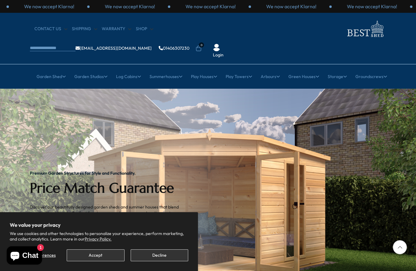
click at [99, 257] on button "Accept" at bounding box center [96, 255] width 58 height 12
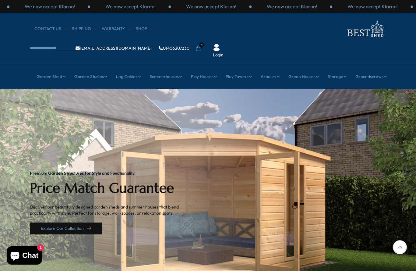
click at [82, 222] on link "Explore Our Collection" at bounding box center [66, 228] width 72 height 12
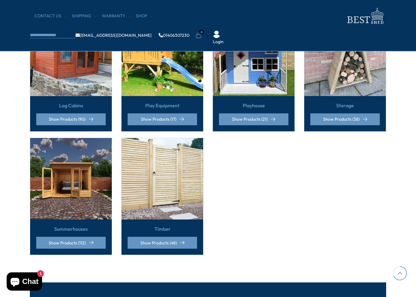
scroll to position [429, 0]
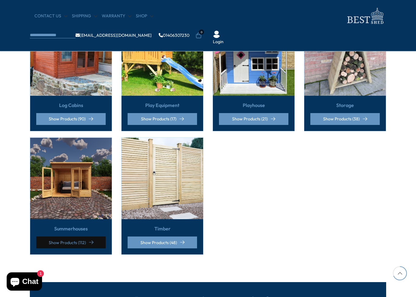
click at [84, 237] on link "Show Products (112)" at bounding box center [70, 243] width 69 height 12
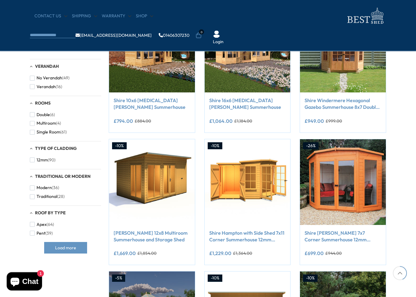
scroll to position [284, 0]
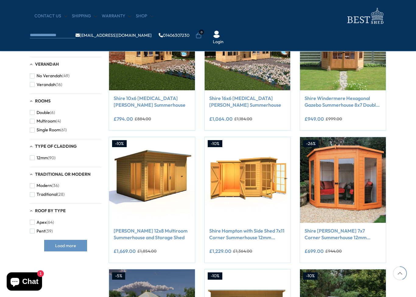
click at [265, 170] on img at bounding box center [248, 180] width 86 height 86
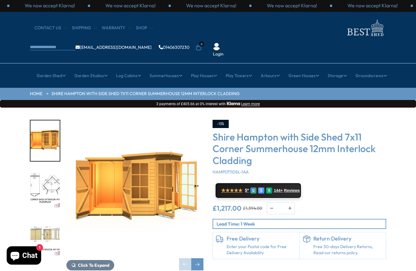
scroll to position [0, 0]
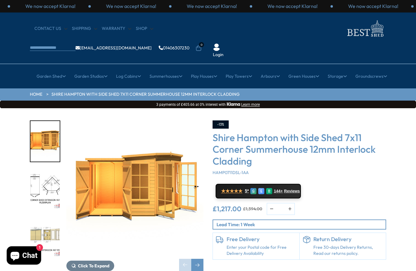
click at [202, 258] on div "Next slide" at bounding box center [197, 264] width 12 height 12
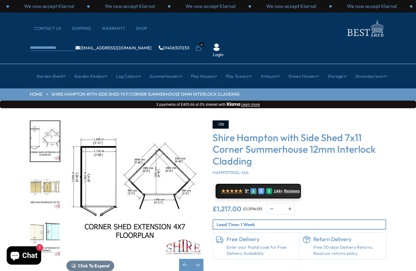
click at [203, 258] on div "Next slide" at bounding box center [197, 264] width 12 height 12
